Goal: Information Seeking & Learning: Understand process/instructions

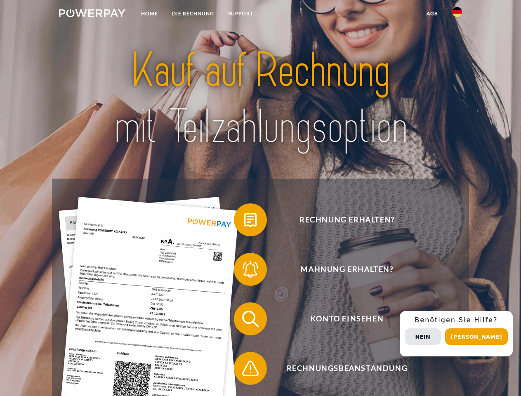
click at [92, 14] on img at bounding box center [92, 13] width 66 height 8
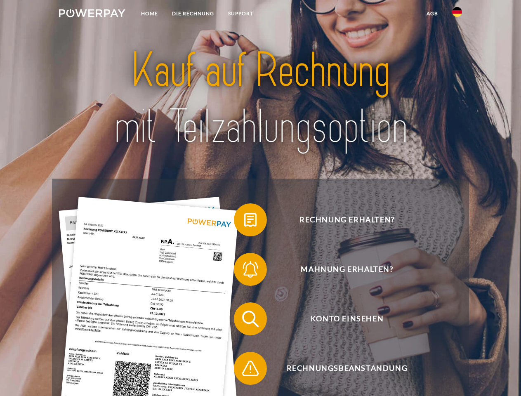
click at [457, 14] on img at bounding box center [457, 12] width 10 height 10
click at [432, 14] on link "agb" at bounding box center [433, 13] width 26 height 15
click at [244, 222] on span at bounding box center [238, 219] width 41 height 41
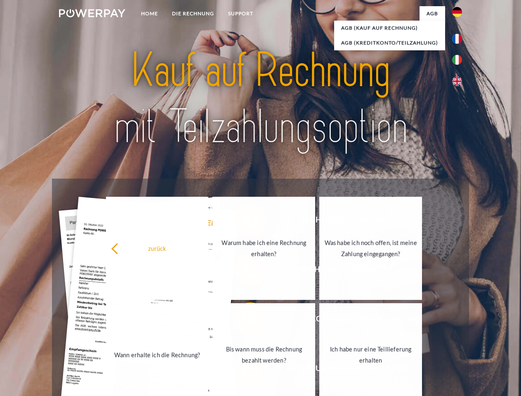
click at [244, 271] on div "zurück Warum habe ich eine Rechnung erhalten? Was habe ich noch offen, ist mein…" at bounding box center [264, 301] width 333 height 213
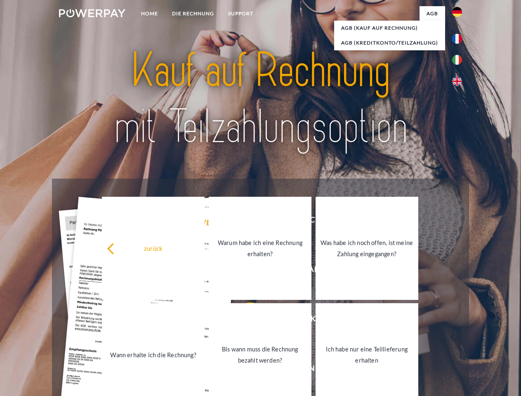
click at [244, 321] on link "Bis wann muss die Rechnung bezahlt werden?" at bounding box center [260, 354] width 103 height 103
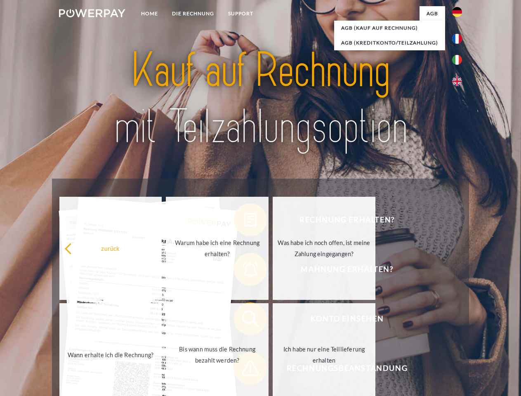
click at [244, 370] on span at bounding box center [238, 368] width 41 height 41
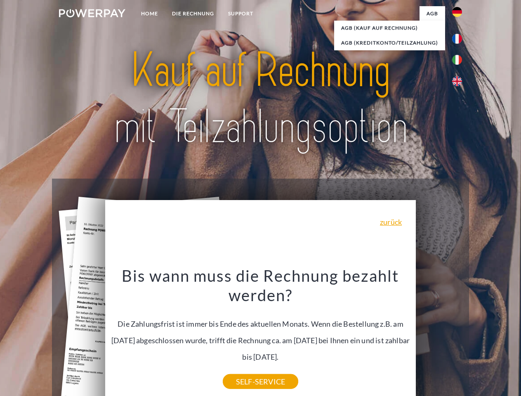
click at [459, 334] on div "Rechnung erhalten? Mahnung erhalten? Konto einsehen" at bounding box center [260, 344] width 417 height 330
click at [439, 336] on span "Konto einsehen" at bounding box center [347, 319] width 202 height 33
click at [480, 337] on header "Home DIE RECHNUNG SUPPORT" at bounding box center [260, 285] width 521 height 570
